Goal: Task Accomplishment & Management: Manage account settings

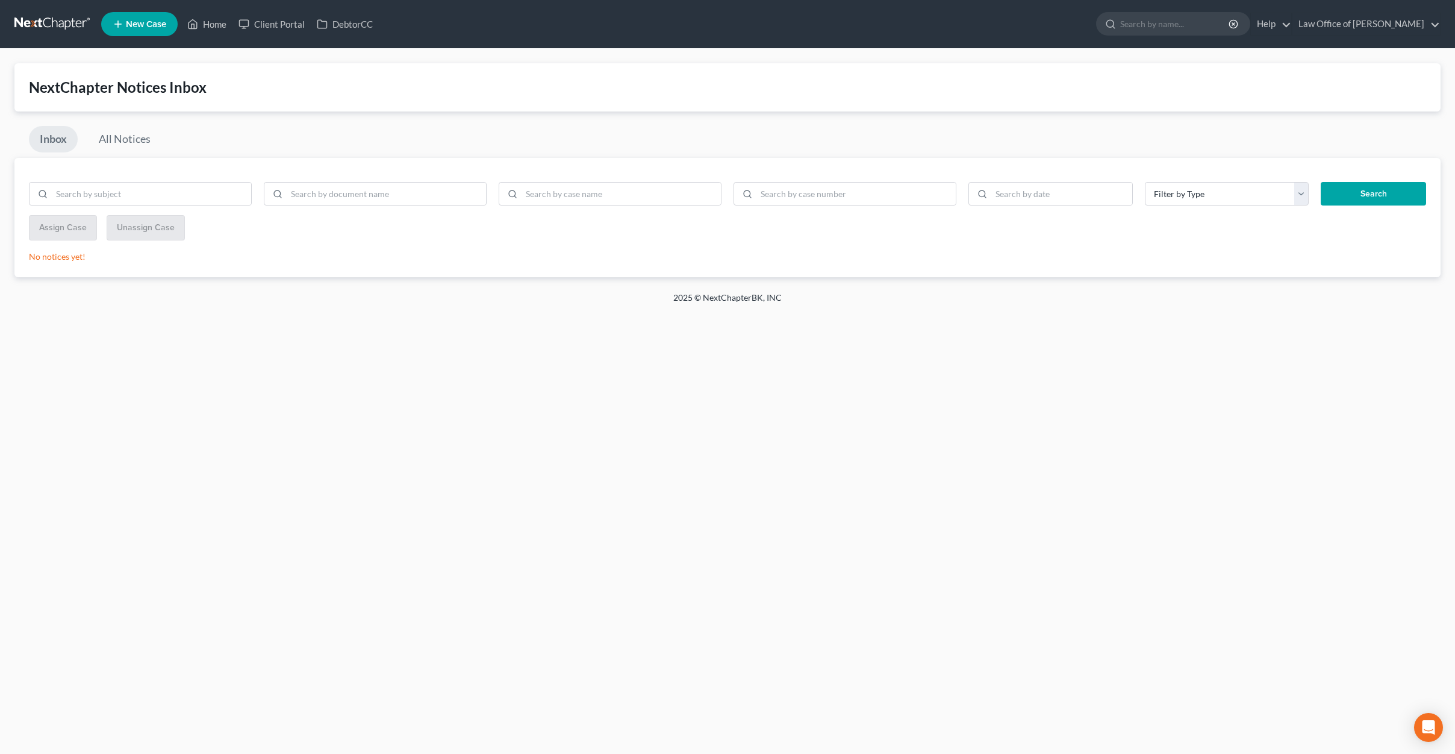
click at [73, 17] on link at bounding box center [52, 24] width 77 height 22
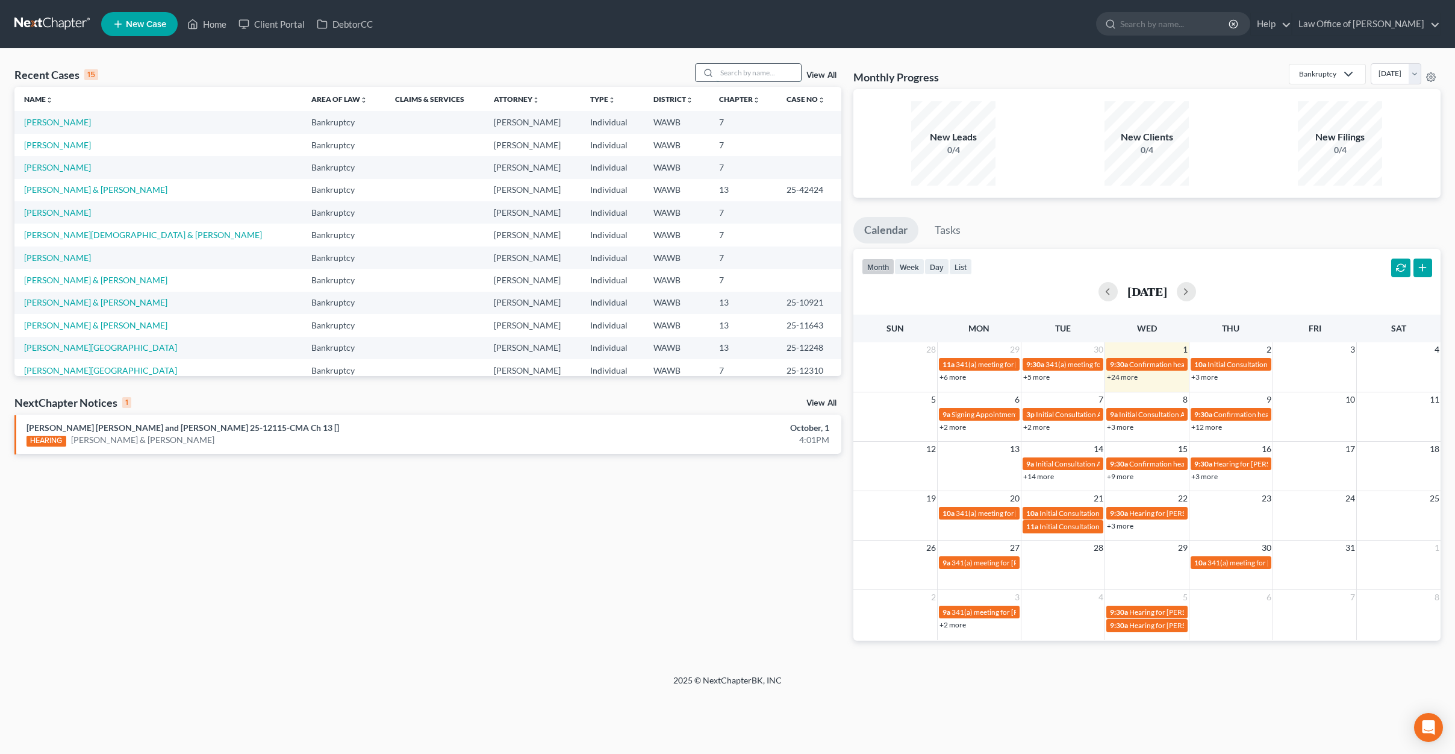
click at [766, 75] on input "search" at bounding box center [759, 72] width 84 height 17
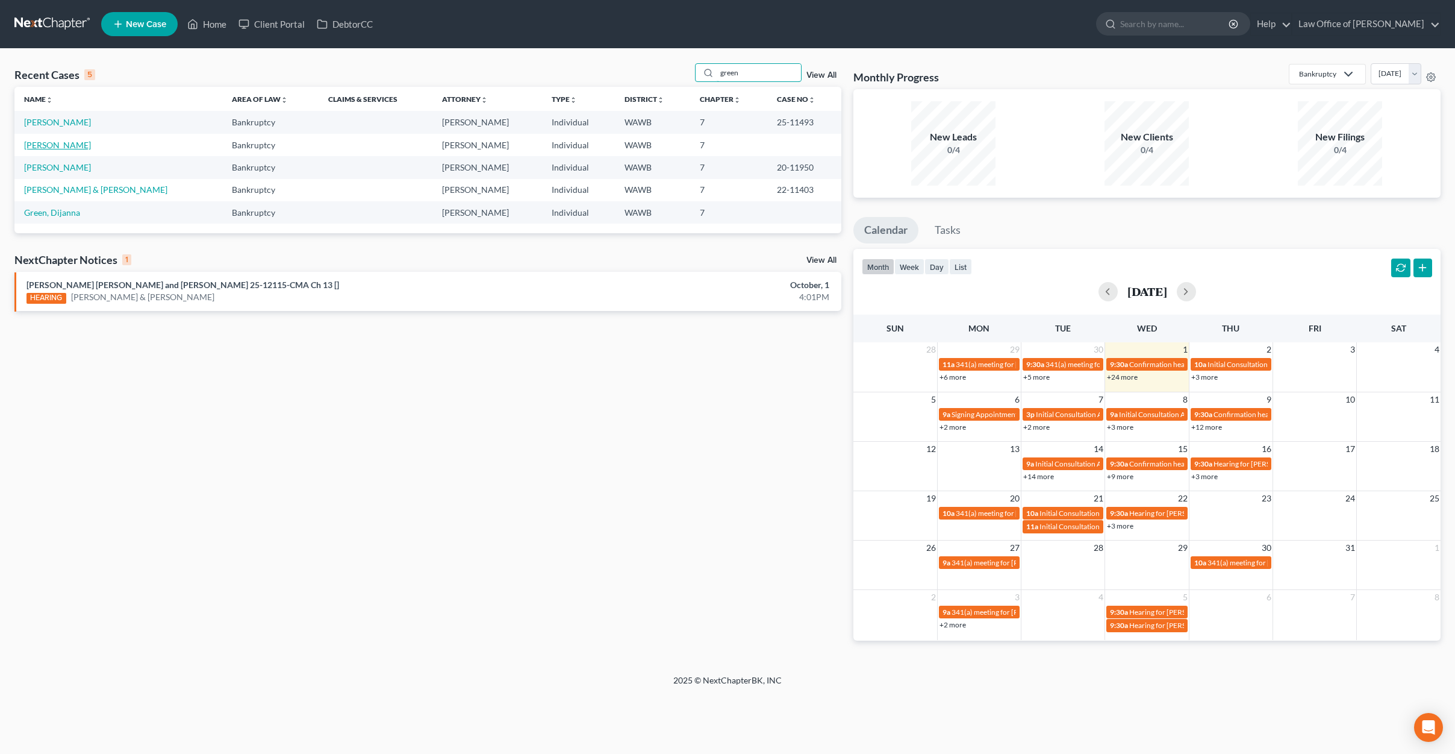
type input "green"
click at [67, 143] on link "Green, Dominique" at bounding box center [57, 145] width 67 height 10
select select "6"
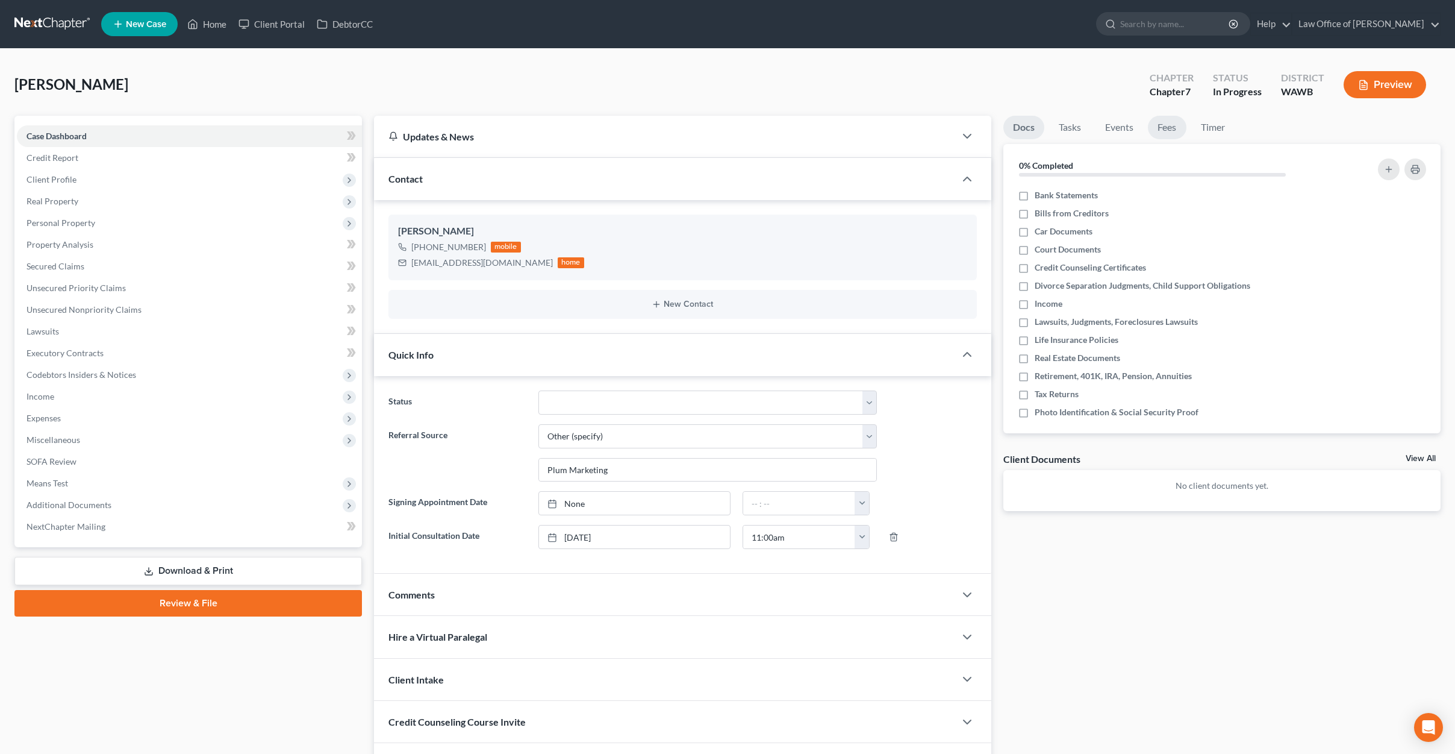
click at [1172, 123] on link "Fees" at bounding box center [1167, 127] width 39 height 23
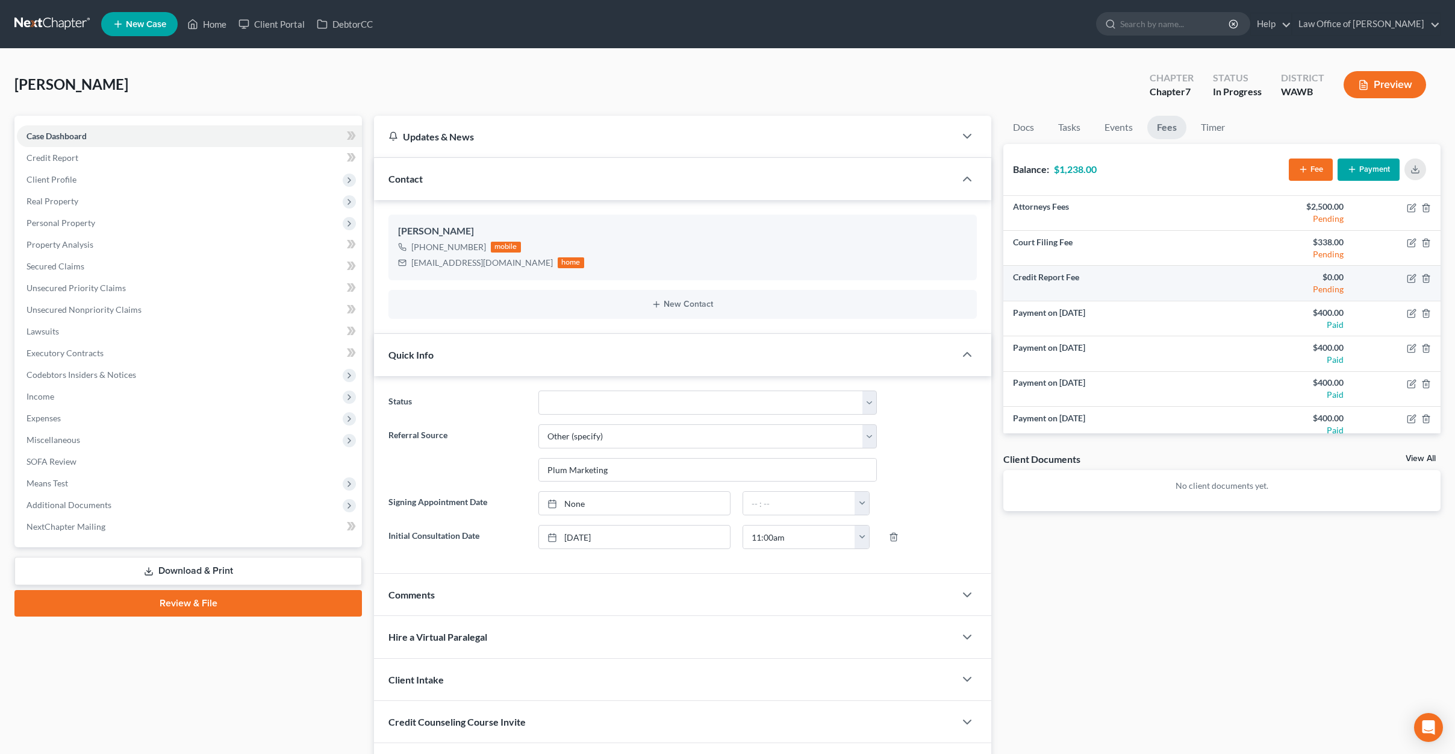
scroll to position [8, 0]
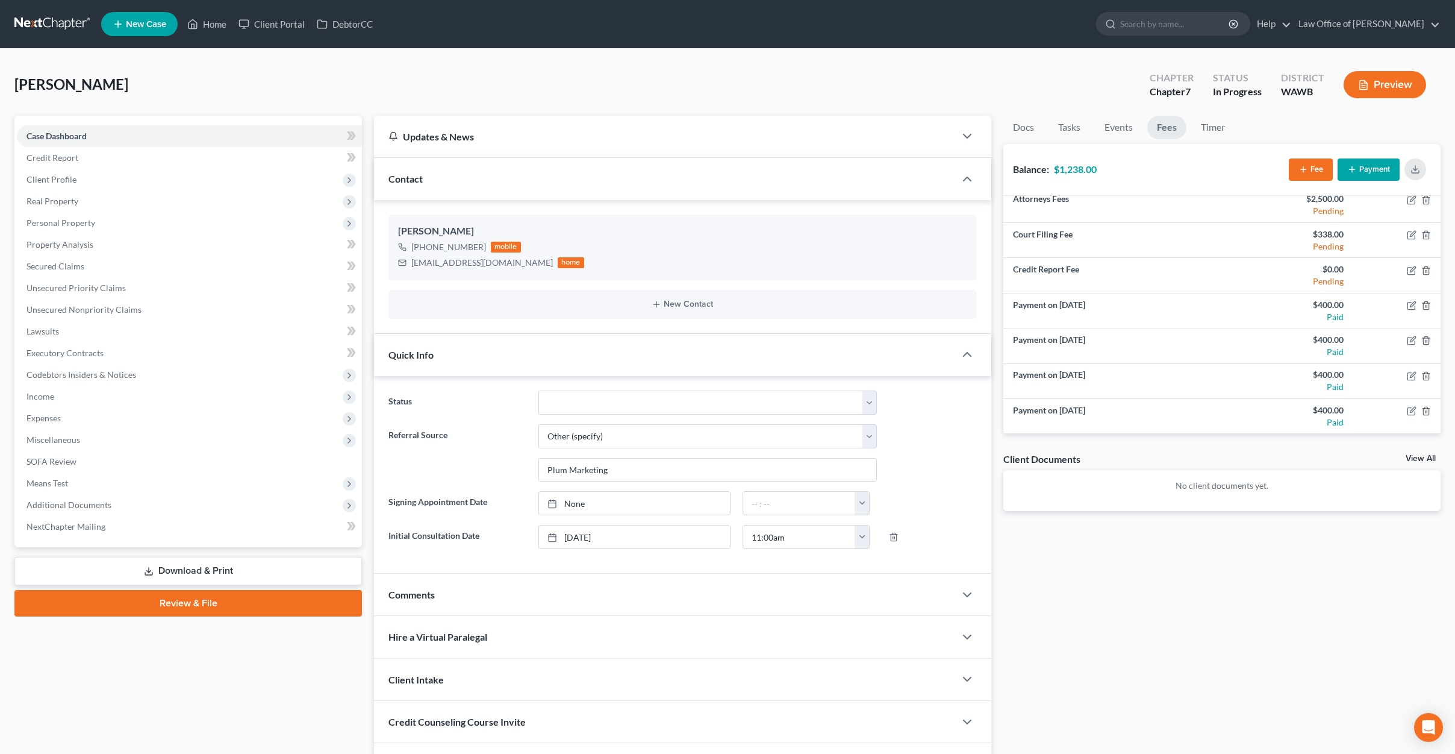
click at [1373, 173] on button "Payment" at bounding box center [1369, 169] width 62 height 22
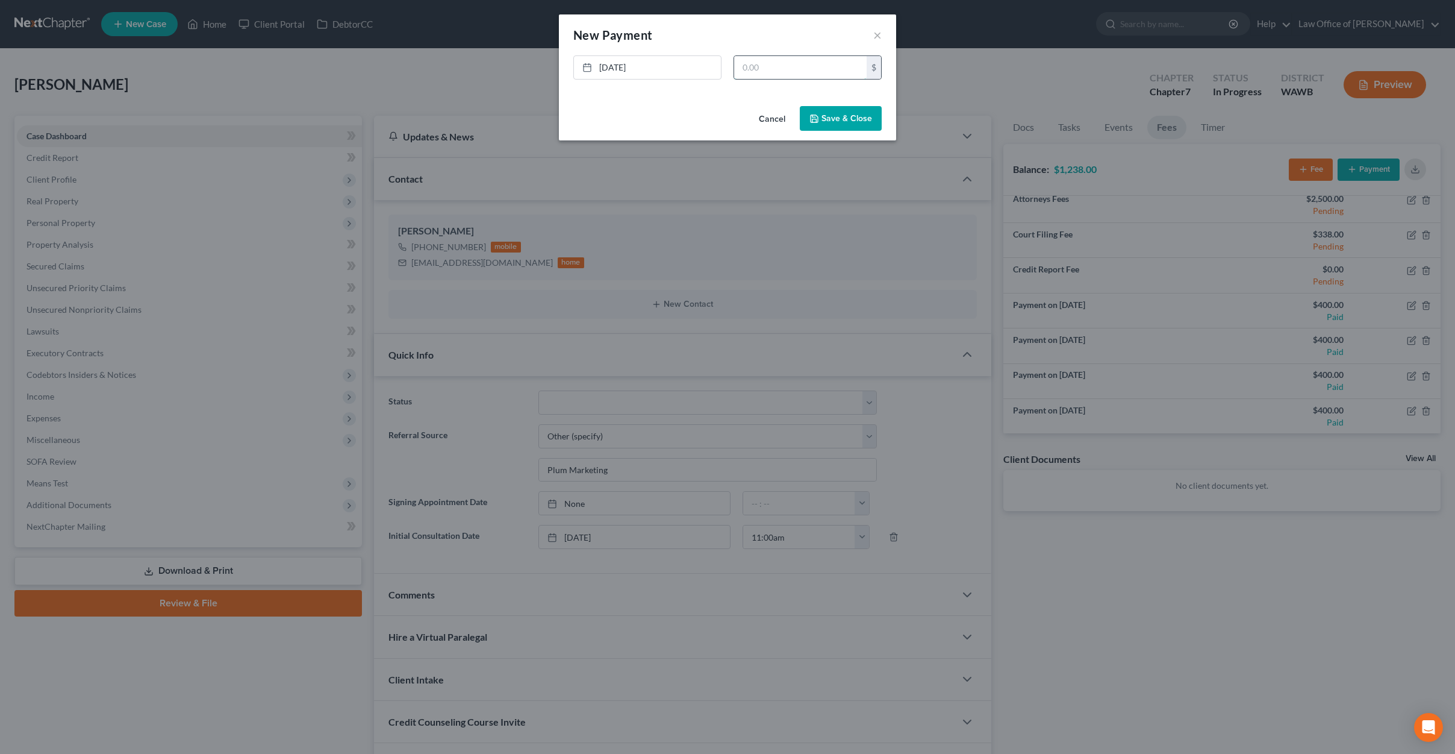
click at [814, 72] on input "text" at bounding box center [800, 67] width 133 height 23
click at [804, 67] on input "text" at bounding box center [800, 67] width 133 height 23
click at [804, 66] on input "text" at bounding box center [800, 67] width 133 height 23
type input "400"
click at [839, 118] on button "Save & Close" at bounding box center [841, 118] width 82 height 25
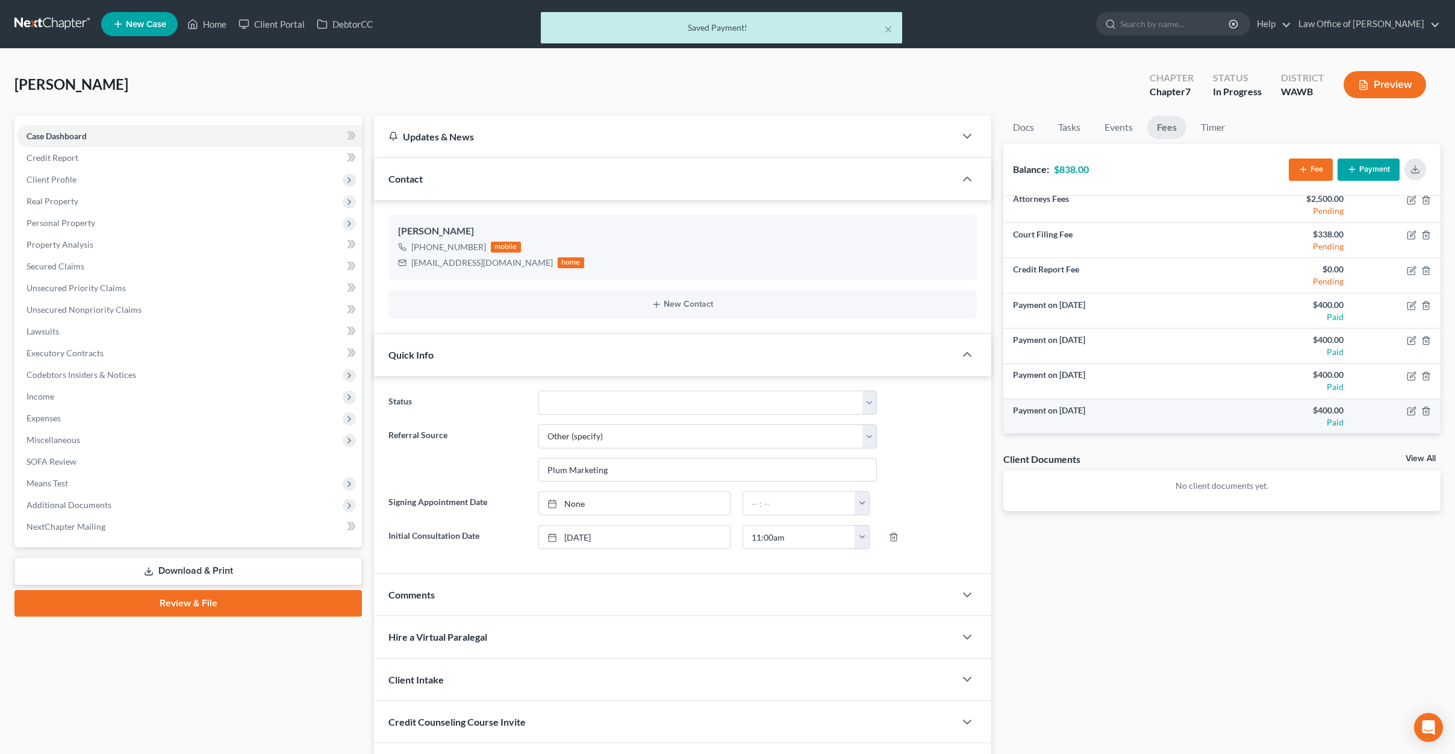
scroll to position [43, 0]
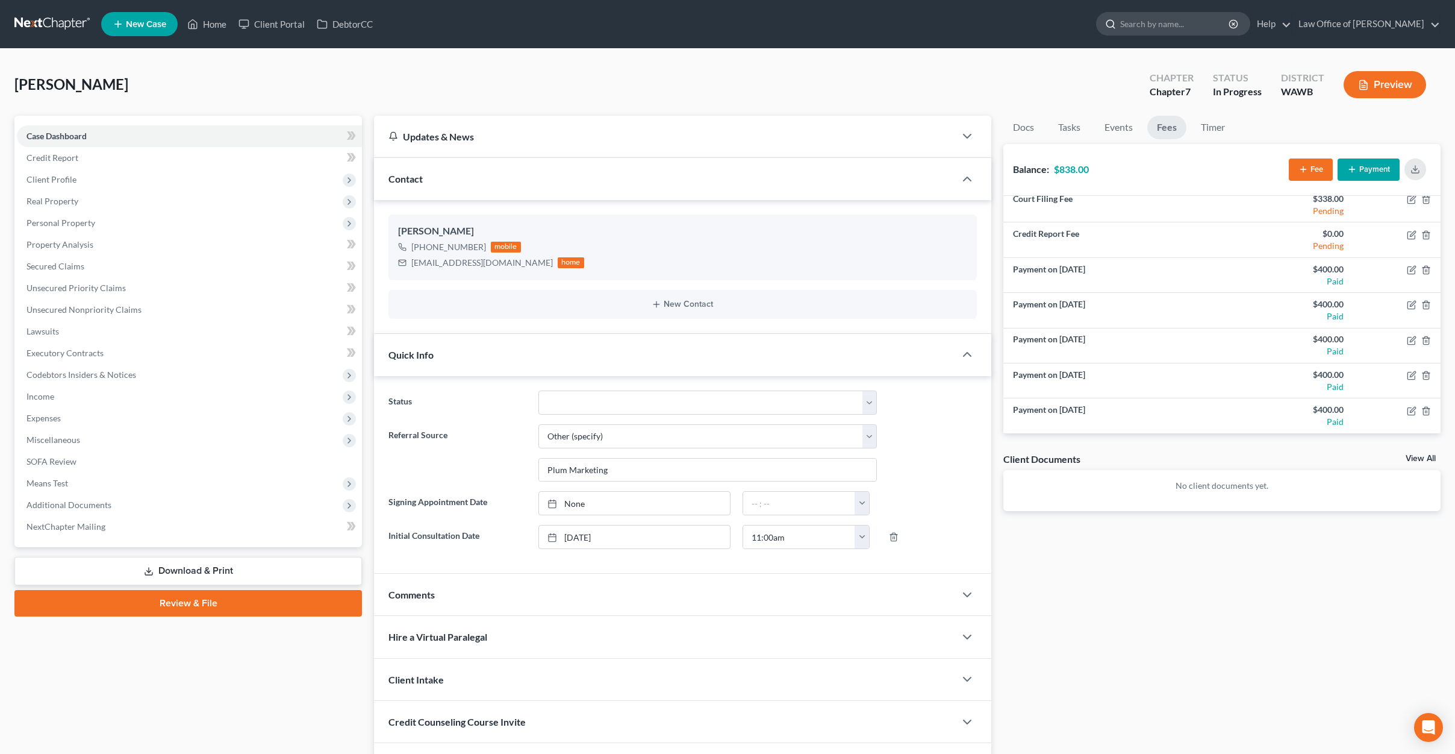
click at [1200, 27] on input "search" at bounding box center [1175, 24] width 110 height 22
type input "n"
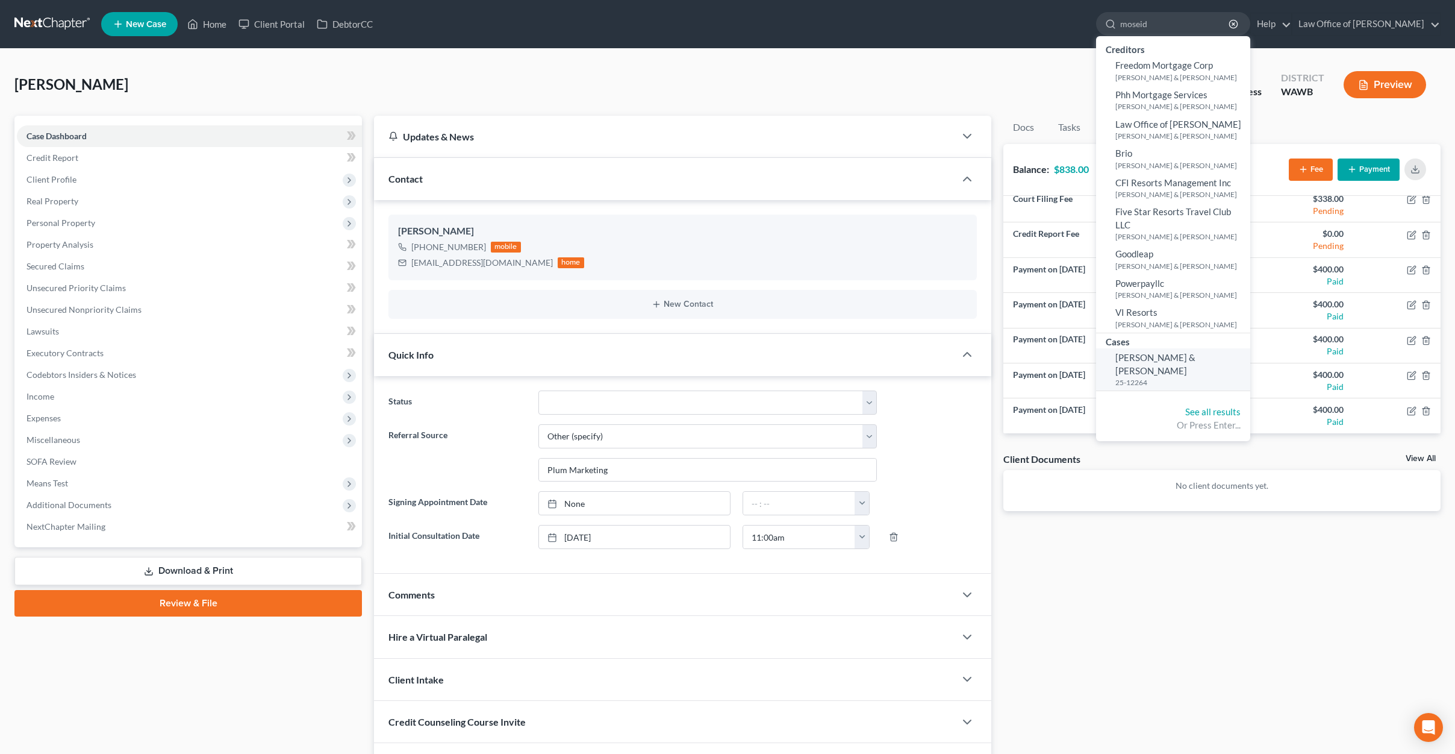
type input "moseid"
click at [1182, 377] on small "25-12264" at bounding box center [1182, 382] width 132 height 10
select select "6"
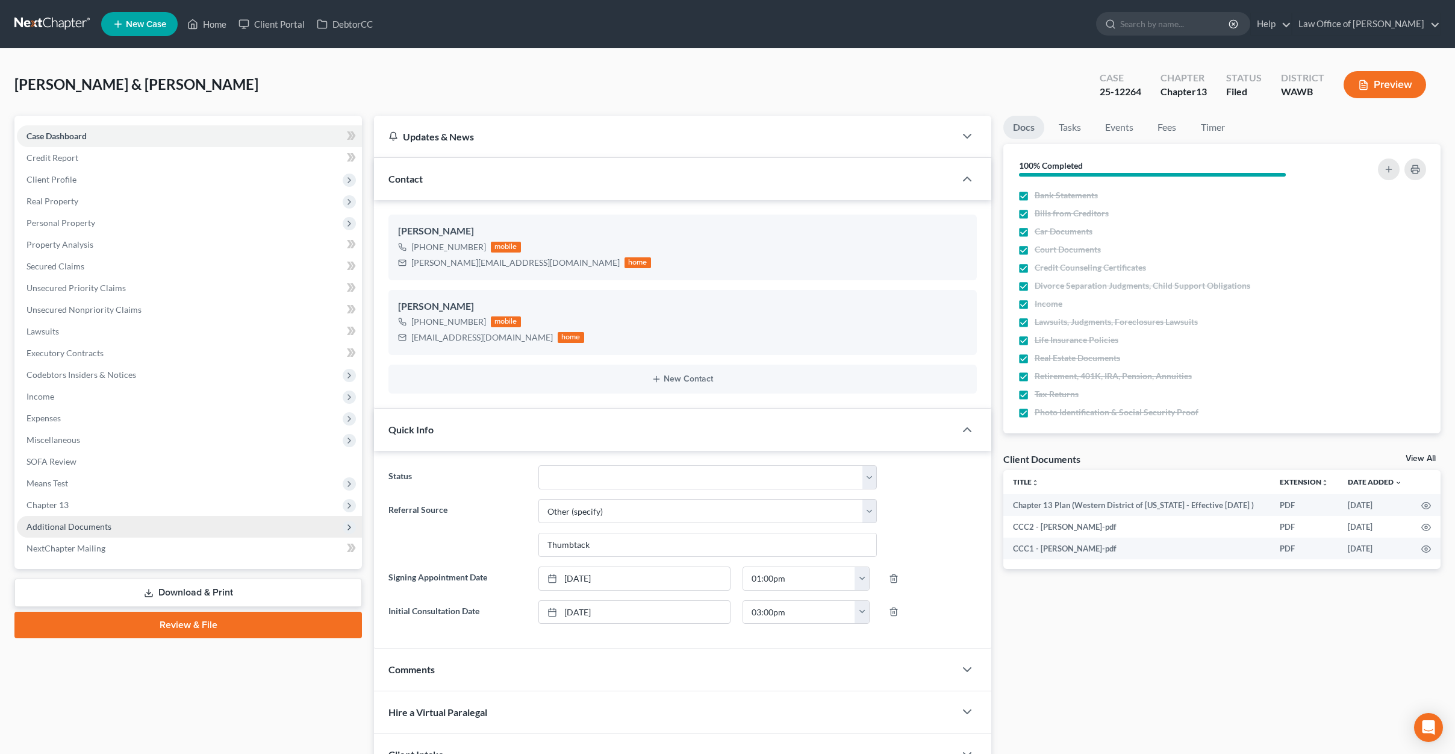
click at [156, 526] on span "Additional Documents" at bounding box center [189, 527] width 345 height 22
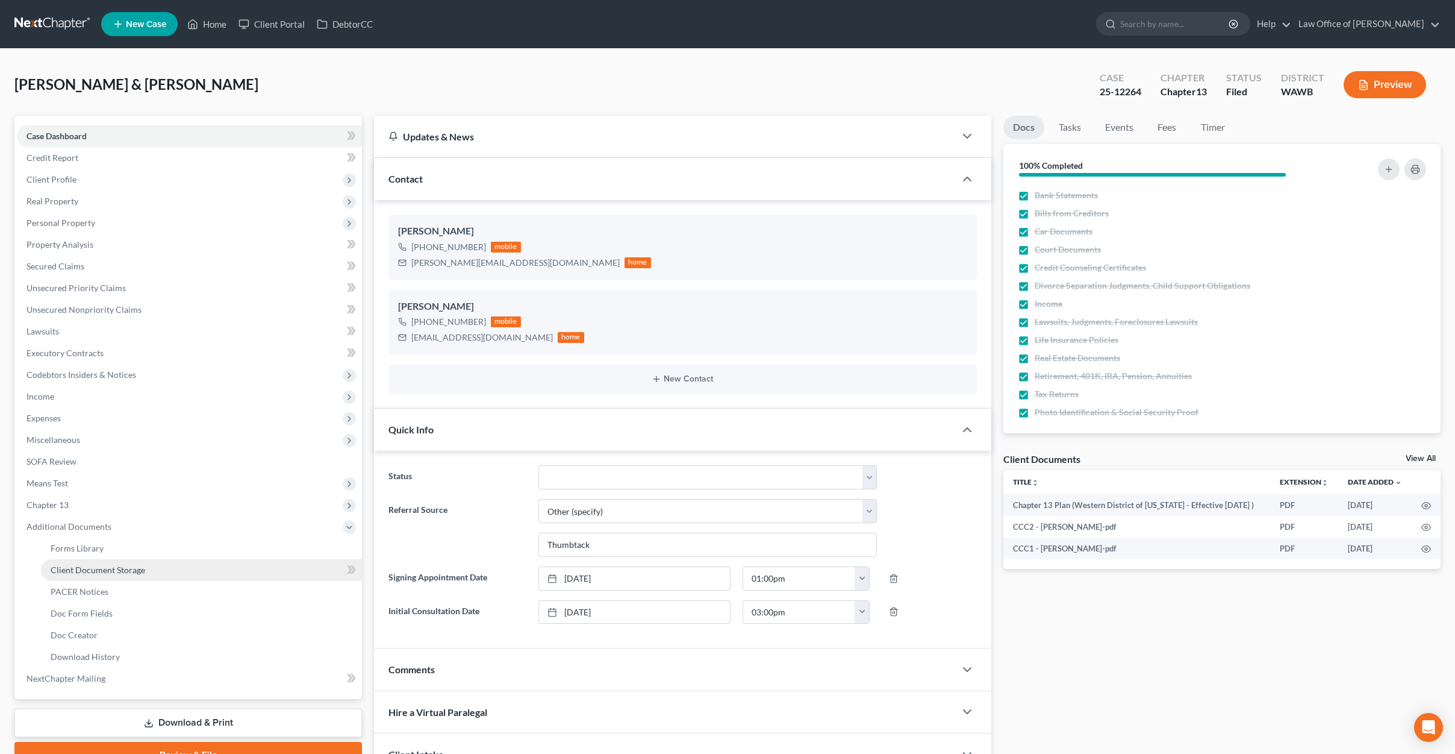
click at [142, 561] on link "Client Document Storage" at bounding box center [201, 570] width 321 height 22
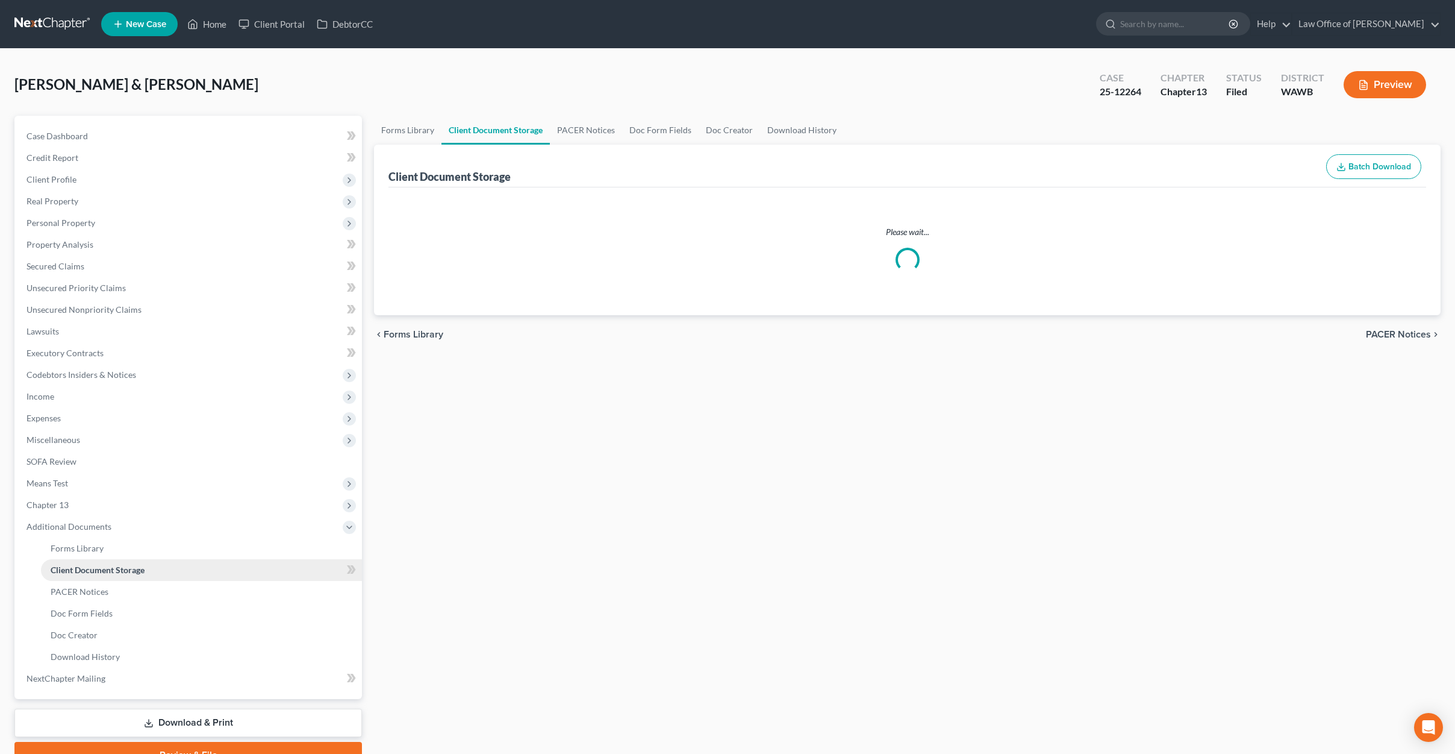
select select "0"
select select "1"
select select "3"
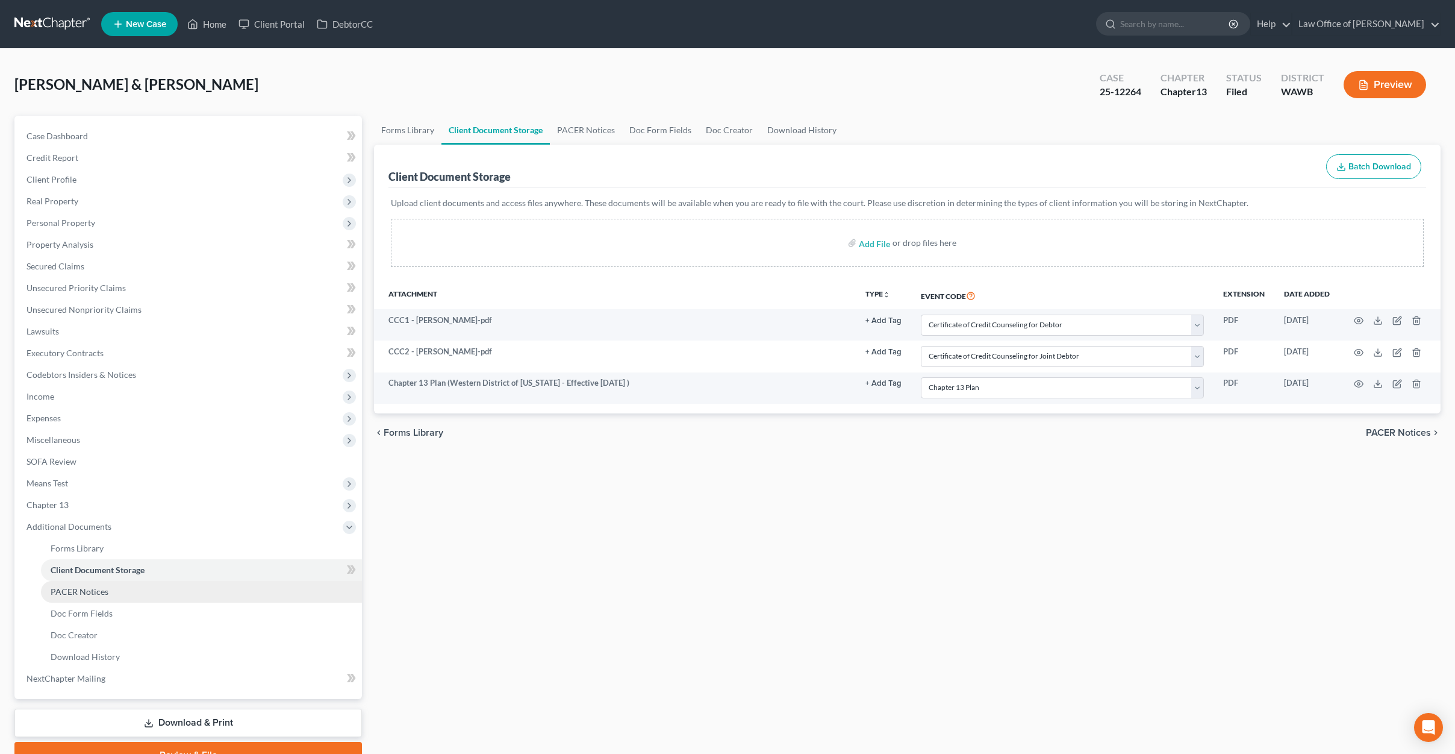
click at [126, 590] on link "PACER Notices" at bounding box center [201, 592] width 321 height 22
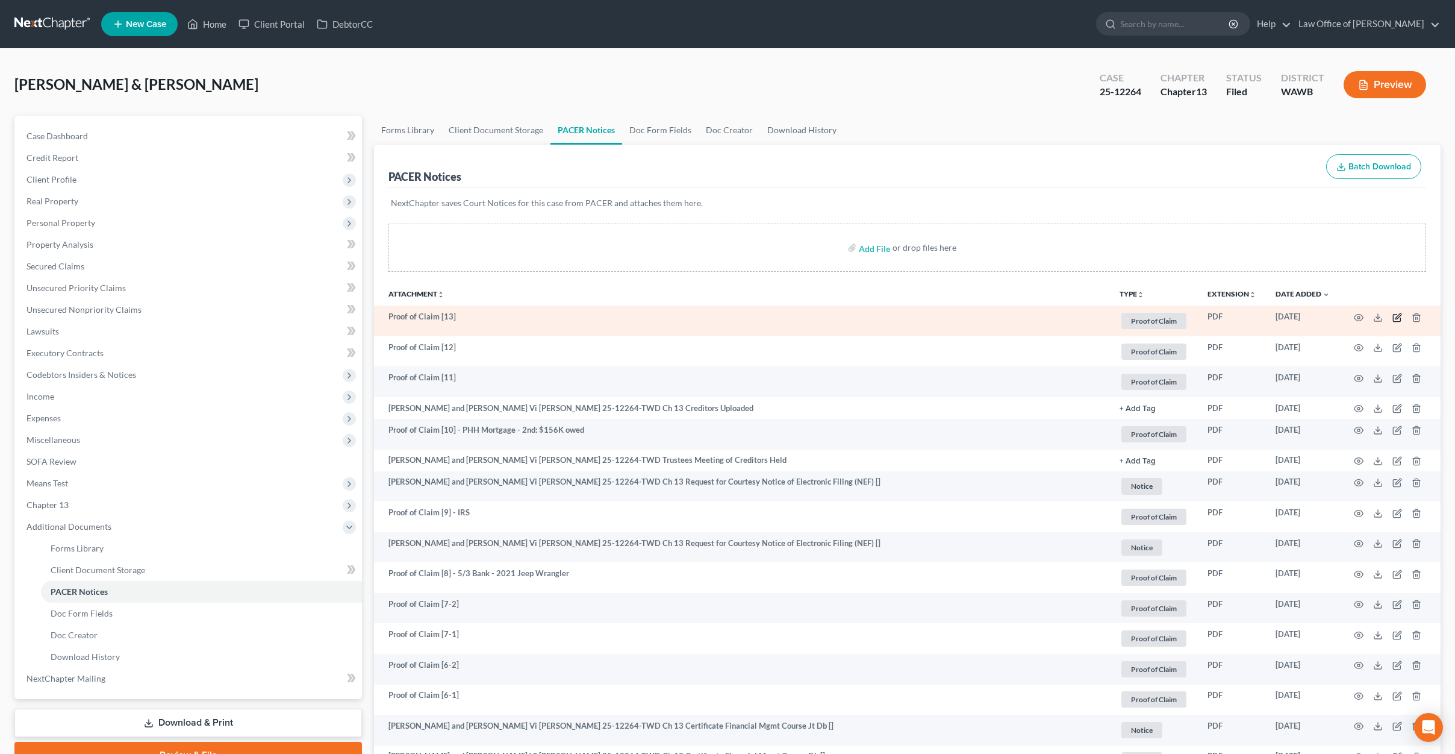
click at [1399, 317] on icon "button" at bounding box center [1398, 318] width 10 height 10
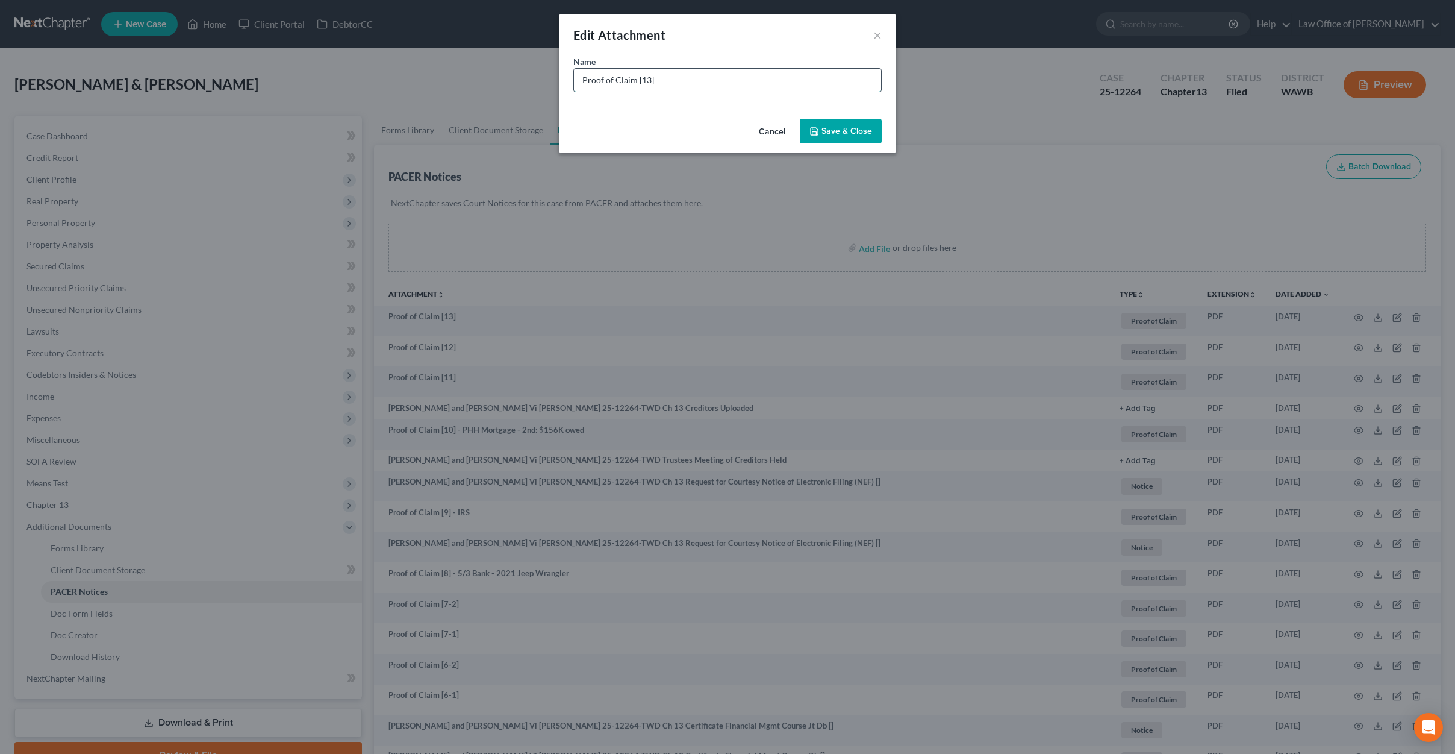
click at [755, 71] on input "Proof of Claim [13]" at bounding box center [727, 80] width 307 height 23
click at [754, 83] on input "Proof of Claim [13]" at bounding box center [727, 80] width 307 height 23
type input "Proof of Claim [13] - Harley Davidson"
click at [841, 133] on span "Save & Close" at bounding box center [847, 131] width 51 height 10
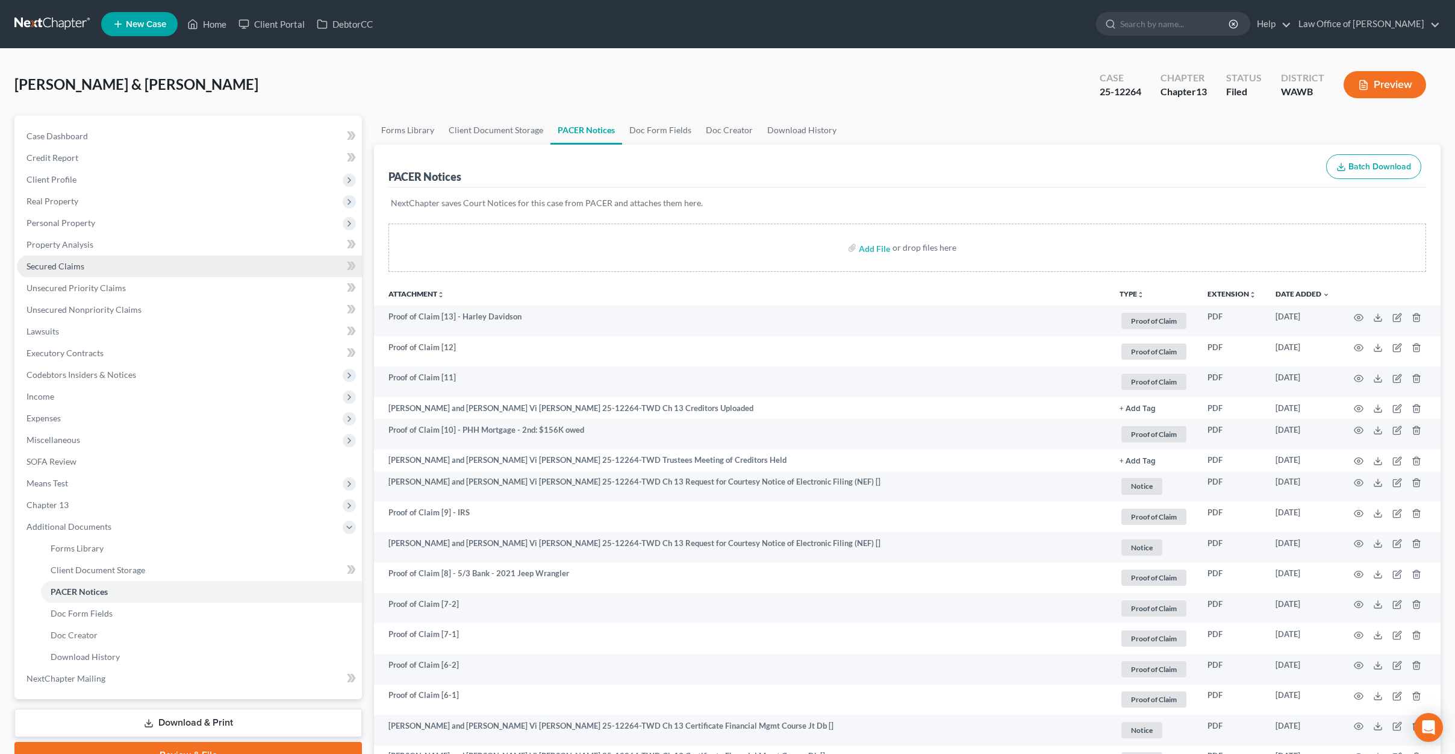
click at [165, 258] on link "Secured Claims" at bounding box center [189, 266] width 345 height 22
